Goal: Find specific fact: Find specific fact

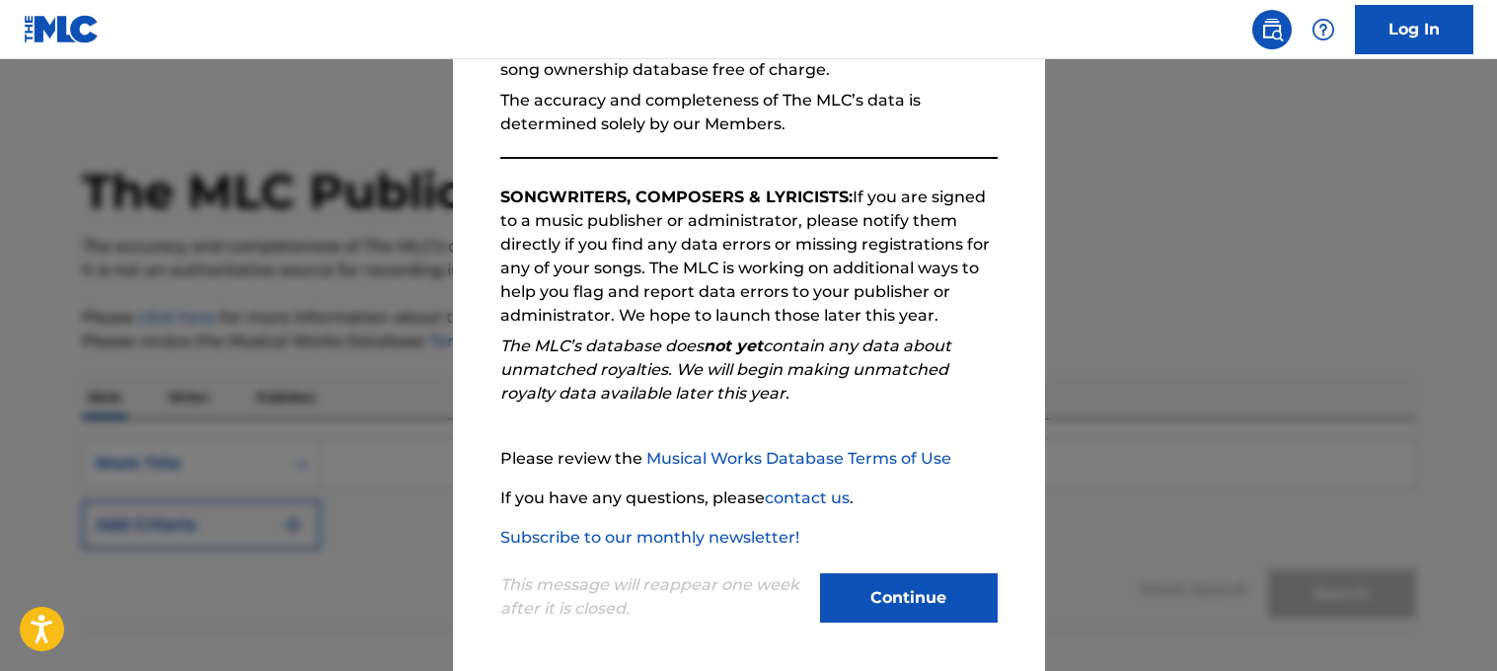
scroll to position [232, 0]
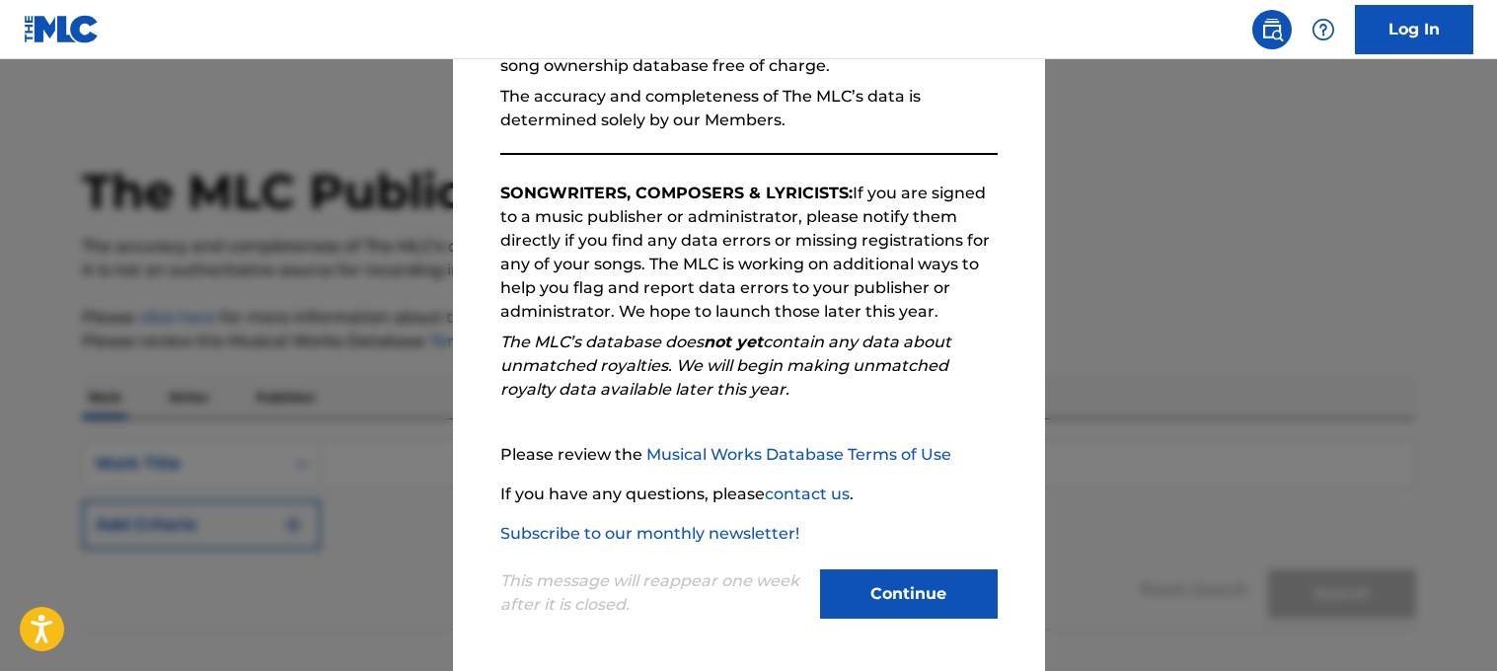
click at [951, 606] on button "Continue" at bounding box center [909, 593] width 178 height 49
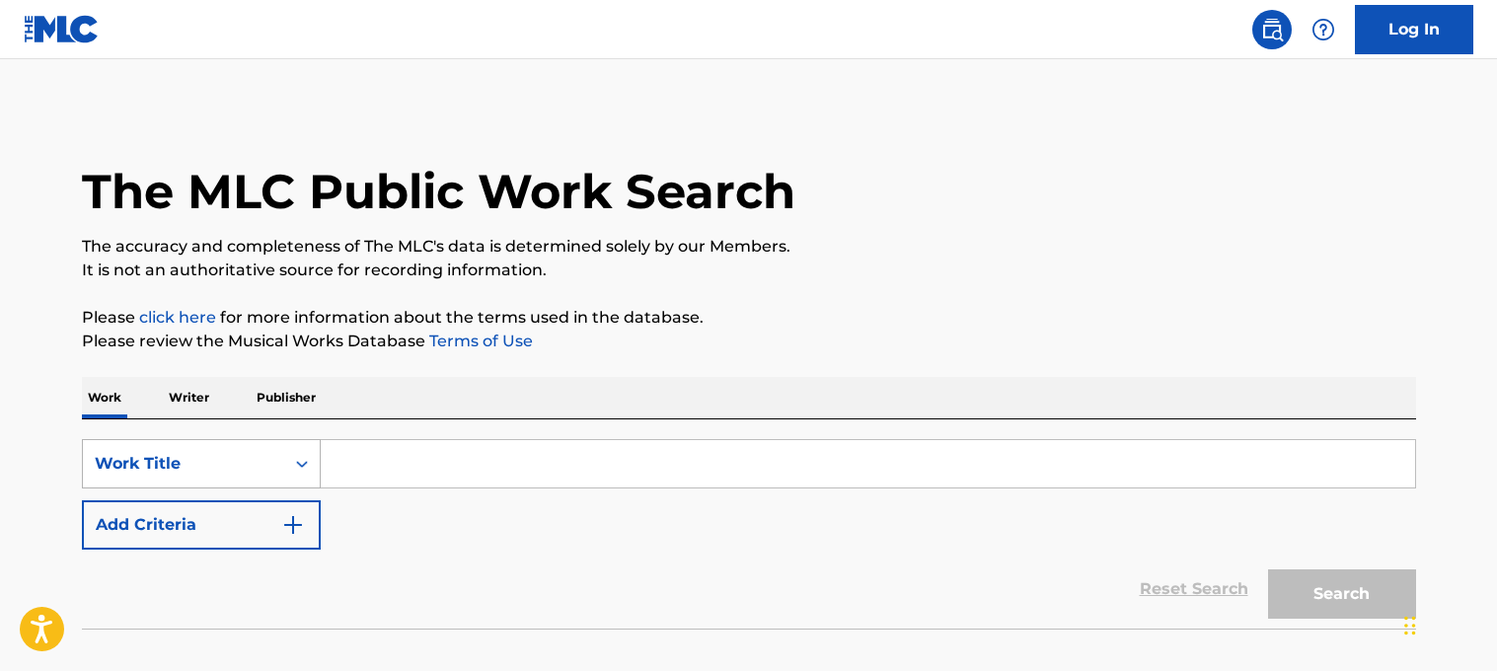
click at [174, 466] on div "Work Title" at bounding box center [201, 463] width 239 height 49
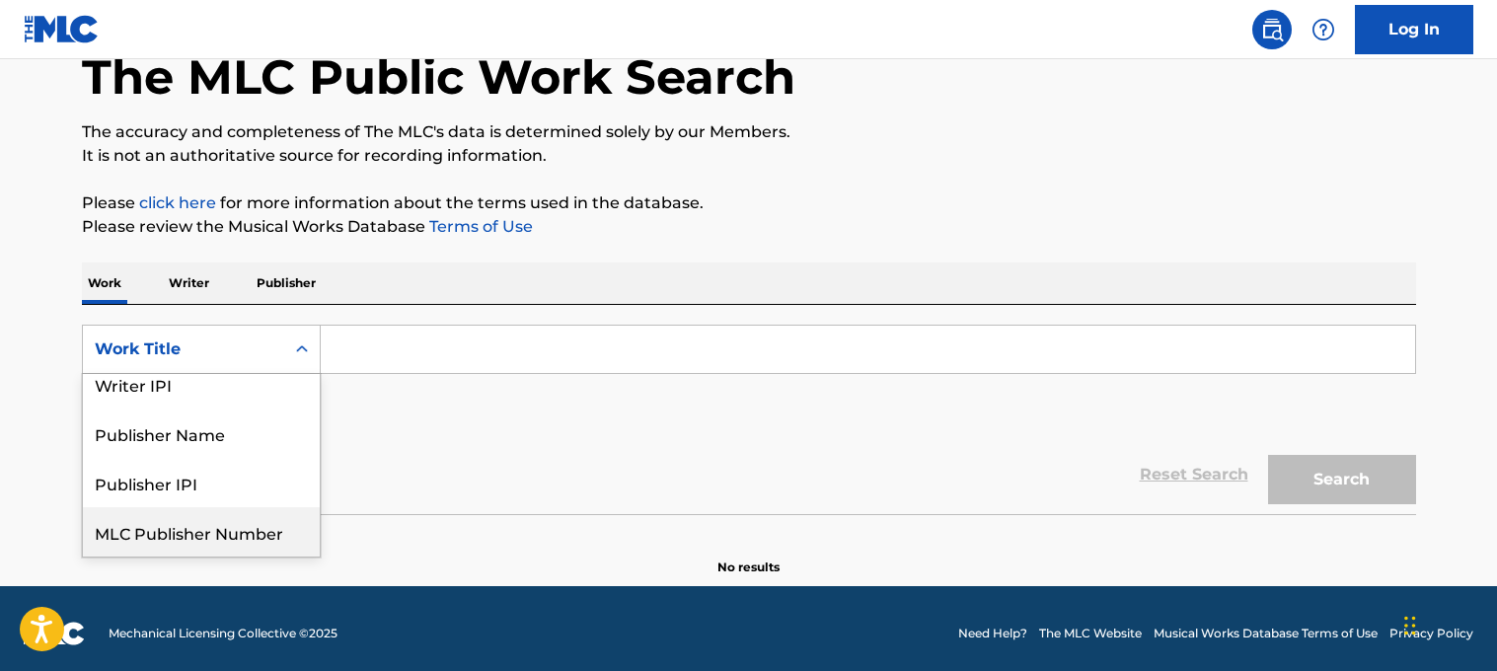
scroll to position [0, 0]
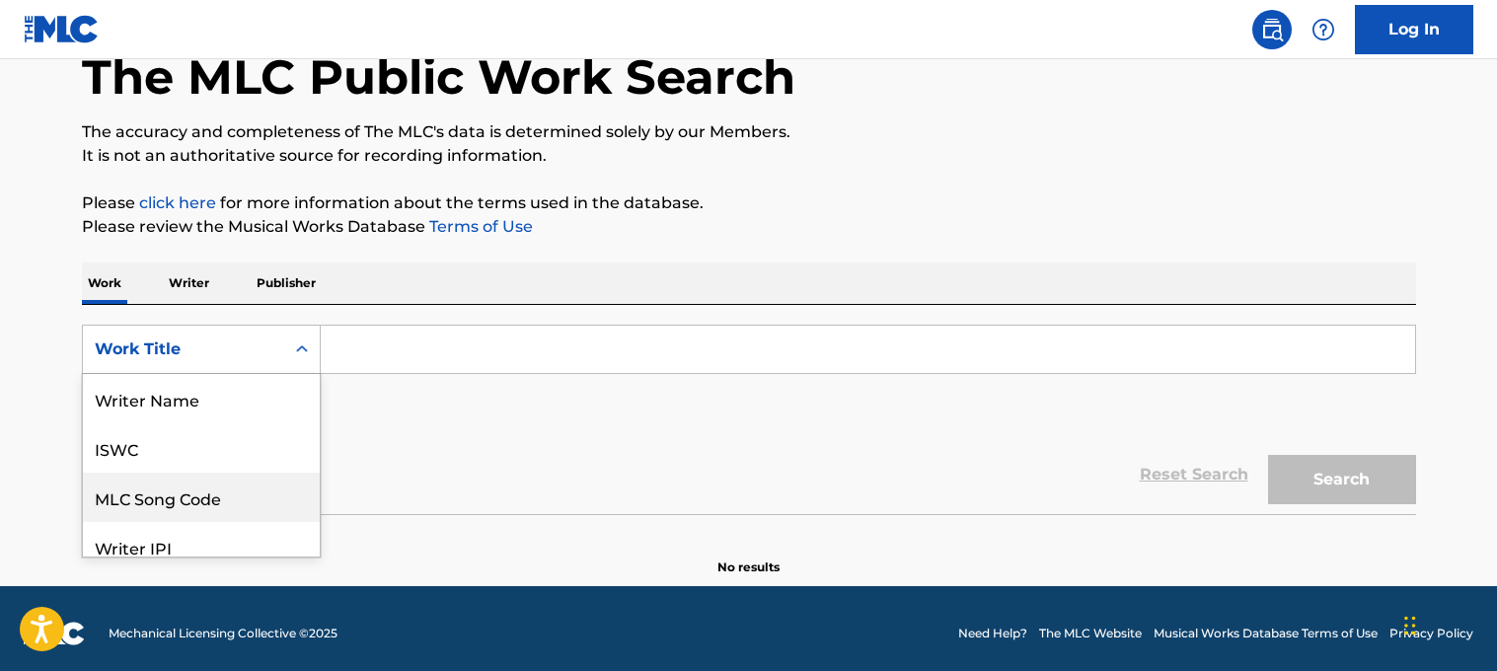
click at [208, 498] on div "MLC Song Code" at bounding box center [201, 497] width 237 height 49
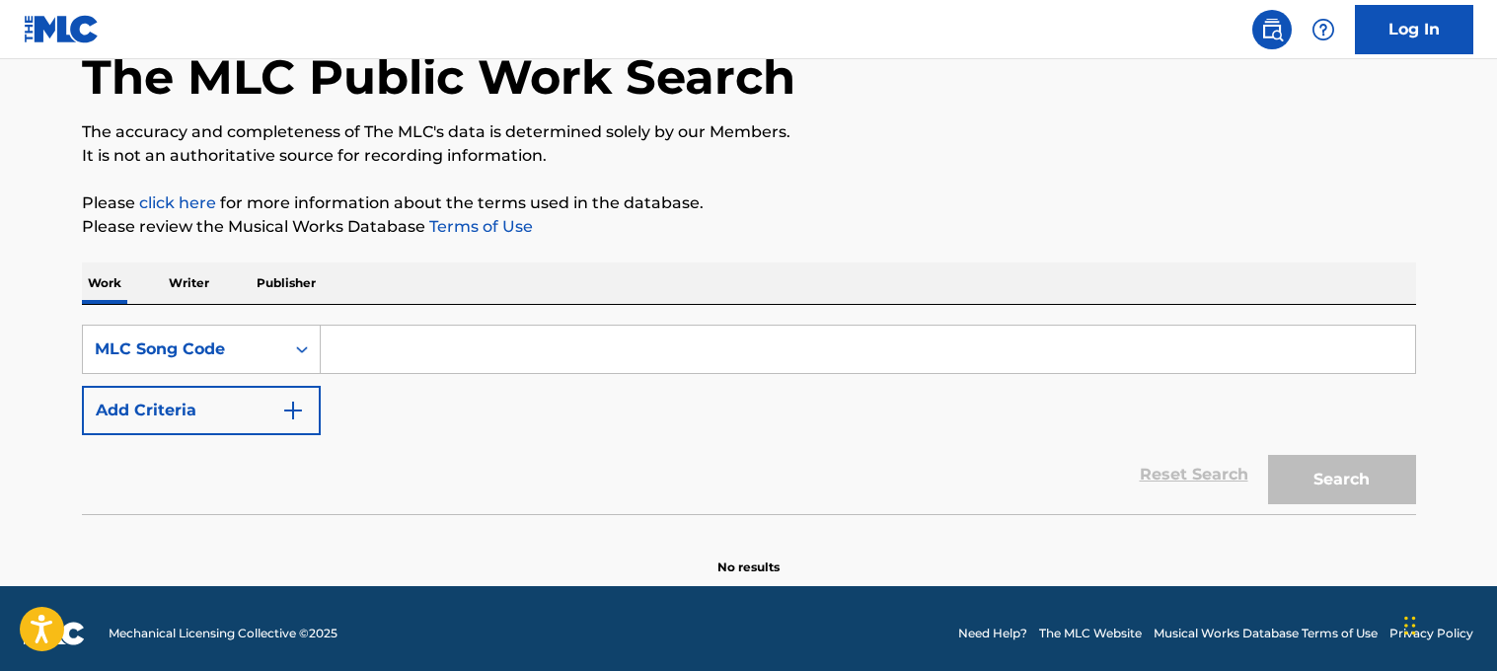
click at [437, 353] on input "Search Form" at bounding box center [868, 349] width 1094 height 47
paste input "TC8HCR"
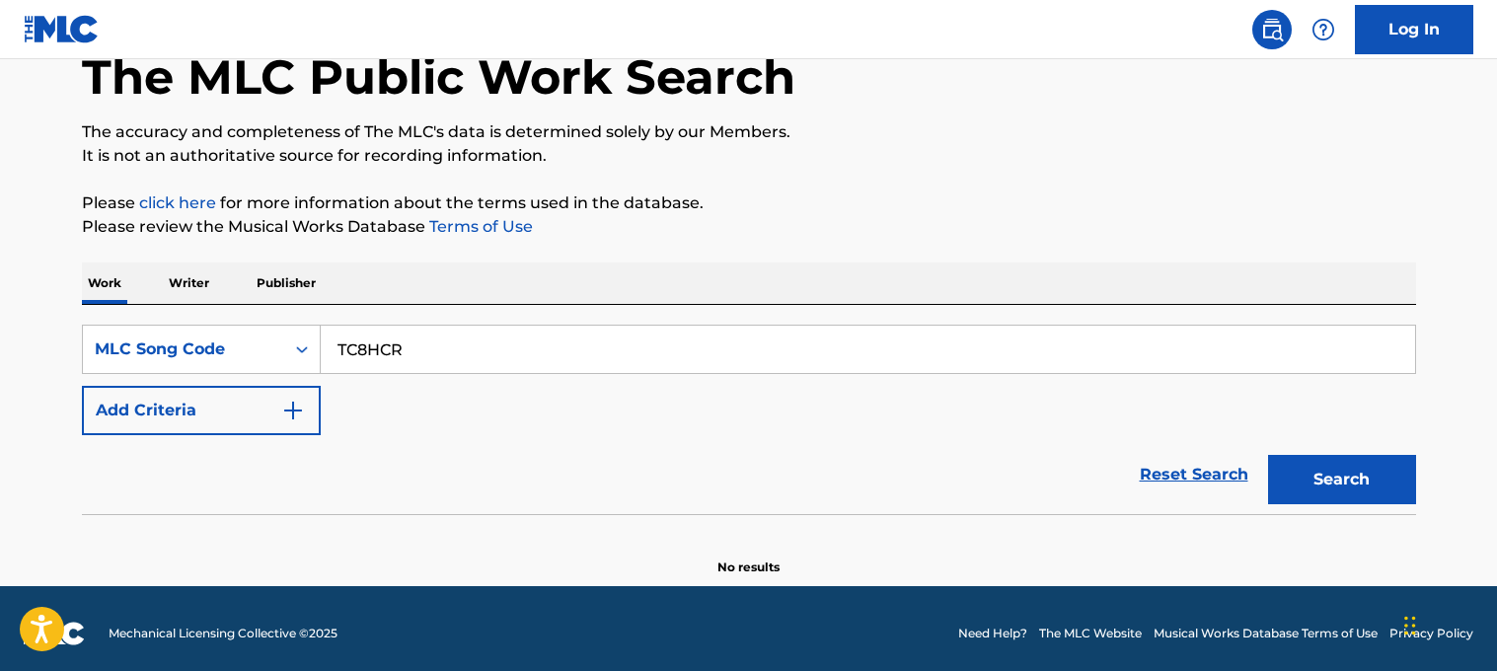
click at [1268, 455] on button "Search" at bounding box center [1342, 479] width 148 height 49
drag, startPoint x: 374, startPoint y: 347, endPoint x: 159, endPoint y: 359, distance: 215.4
click at [159, 358] on div "SearchWithCriteria81fb7f56-b21b-4d5e-a943-918ab7ff39b1 MLC Song Code TC8HCR" at bounding box center [749, 349] width 1334 height 49
type input "TC8HCR"
click at [1268, 455] on button "Search" at bounding box center [1342, 479] width 148 height 49
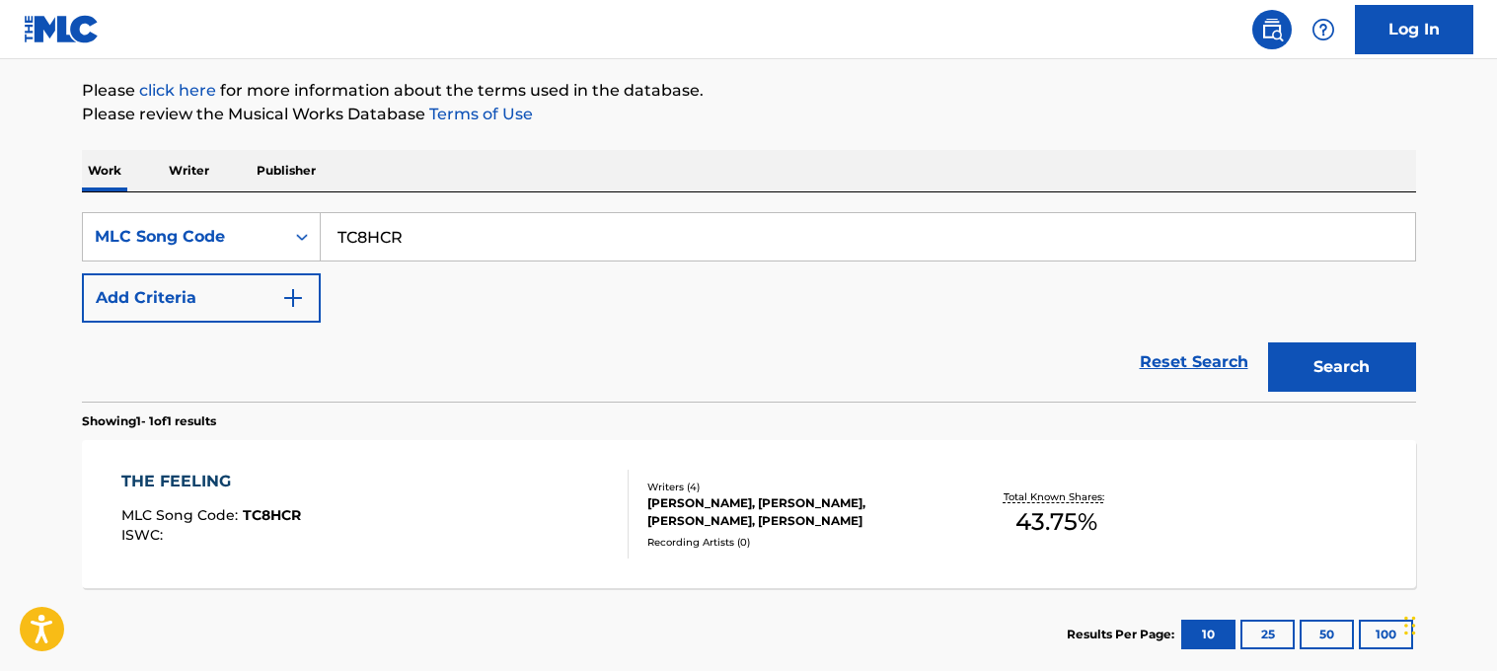
scroll to position [341, 0]
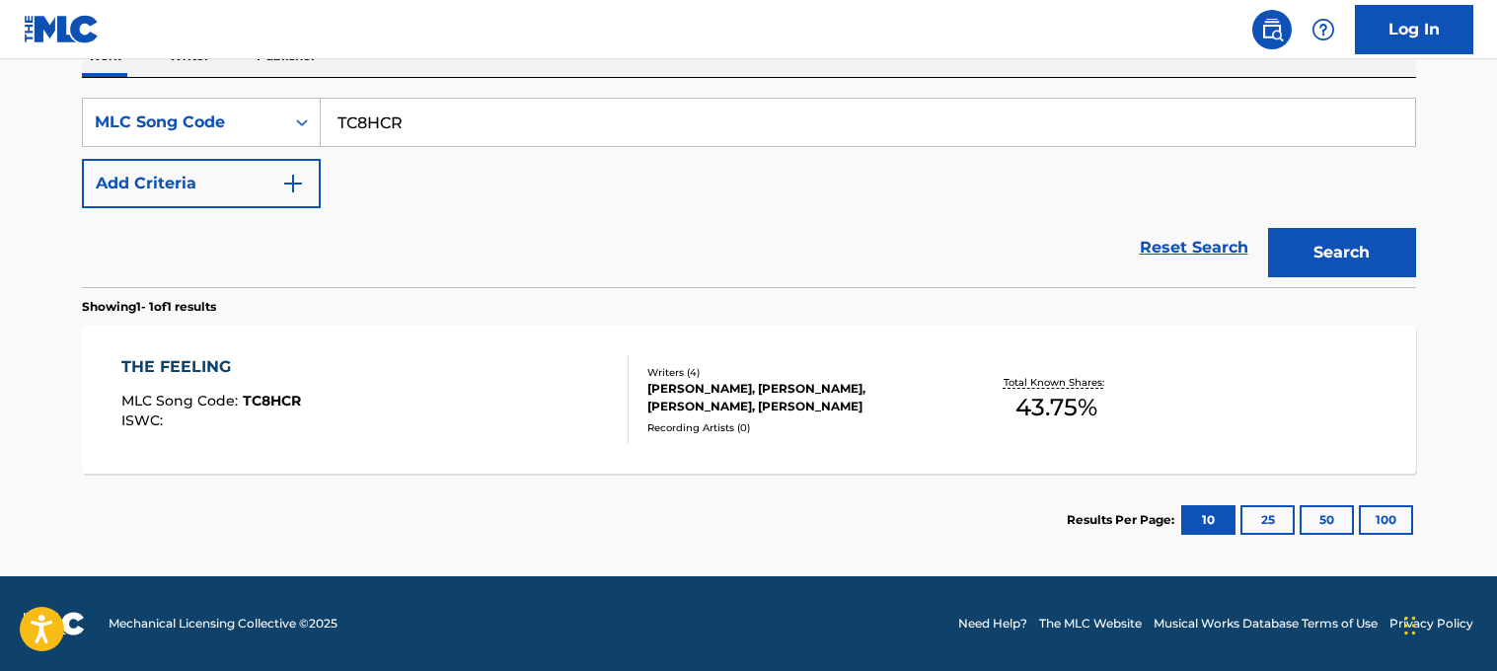
click at [465, 402] on div "THE FEELING MLC Song Code : TC8HCR ISWC :" at bounding box center [374, 399] width 507 height 89
